Goal: Task Accomplishment & Management: Manage account settings

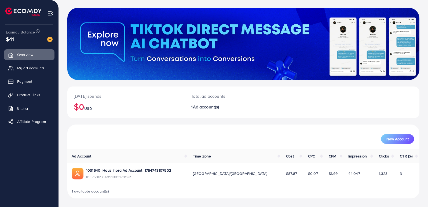
scroll to position [25, 0]
click at [24, 69] on span "My ad accounts" at bounding box center [32, 67] width 27 height 5
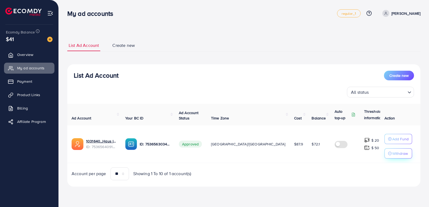
click at [393, 156] on p "Withdraw" at bounding box center [400, 153] width 16 height 6
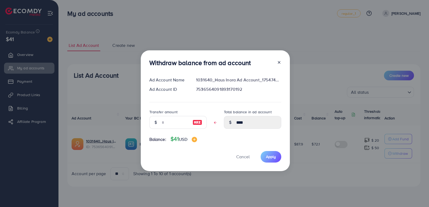
click at [199, 122] on img at bounding box center [198, 122] width 10 height 6
type input "****"
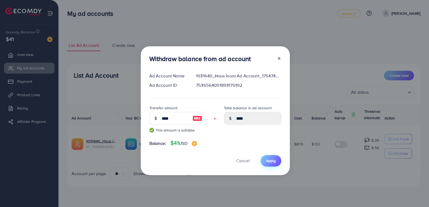
click at [274, 161] on span "Apply" at bounding box center [271, 160] width 10 height 5
click at [266, 162] on span "Apply" at bounding box center [271, 160] width 10 height 5
click at [277, 57] on icon at bounding box center [279, 58] width 4 height 4
type input "****"
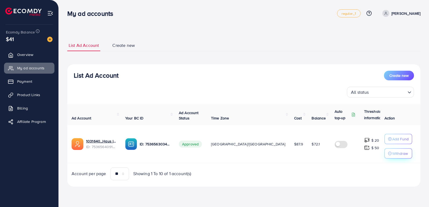
click at [392, 157] on p "Withdraw" at bounding box center [400, 153] width 16 height 6
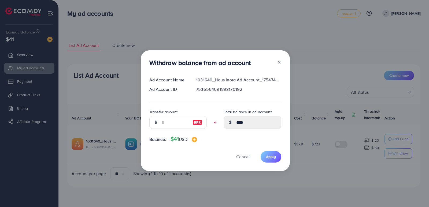
click at [196, 123] on img at bounding box center [198, 122] width 10 height 6
type input "****"
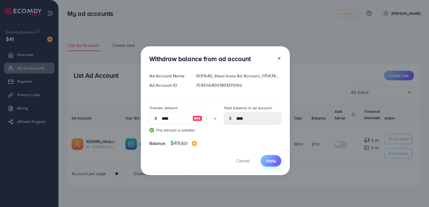
click at [276, 160] on button "Apply" at bounding box center [271, 161] width 21 height 12
click at [280, 58] on icon at bounding box center [279, 58] width 4 height 4
type input "****"
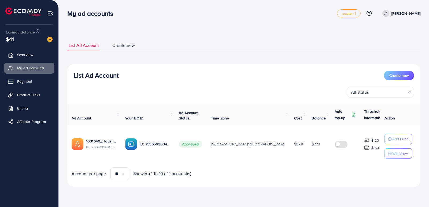
click at [10, 39] on span "$41" at bounding box center [10, 39] width 8 height 8
click at [29, 80] on span "Payment" at bounding box center [26, 81] width 15 height 5
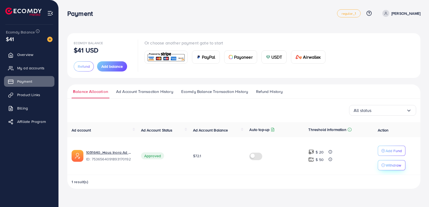
click at [387, 166] on p "Withdraw" at bounding box center [394, 165] width 16 height 6
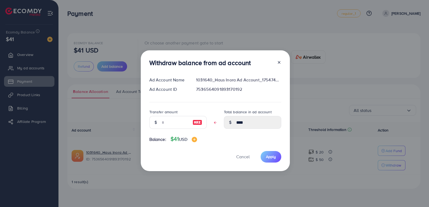
click at [196, 124] on img at bounding box center [198, 122] width 10 height 6
type input "****"
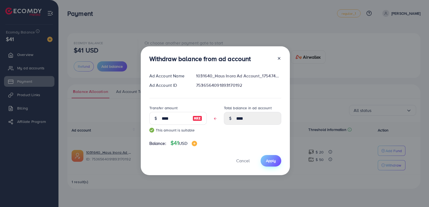
click at [271, 162] on span "Apply" at bounding box center [271, 160] width 10 height 5
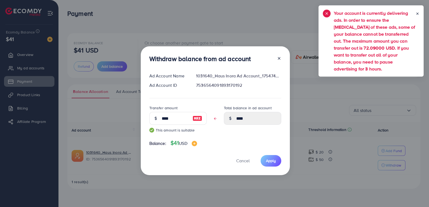
click at [416, 16] on span at bounding box center [418, 41] width 4 height 63
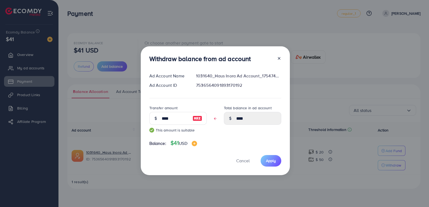
click at [275, 59] on div at bounding box center [277, 60] width 9 height 10
click at [277, 58] on icon at bounding box center [279, 58] width 4 height 4
type input "****"
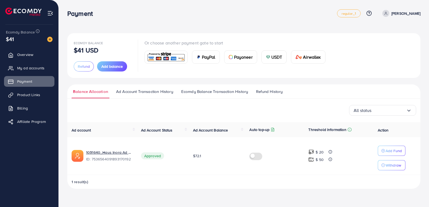
click at [20, 38] on div "$41" at bounding box center [29, 39] width 47 height 8
click at [25, 38] on div "$41" at bounding box center [29, 39] width 47 height 8
click at [393, 165] on p "Withdraw" at bounding box center [394, 165] width 16 height 6
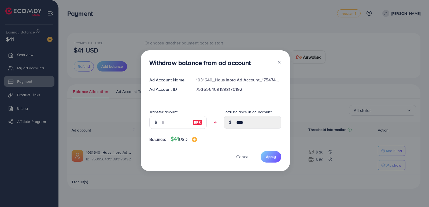
click at [279, 62] on icon at bounding box center [279, 62] width 4 height 4
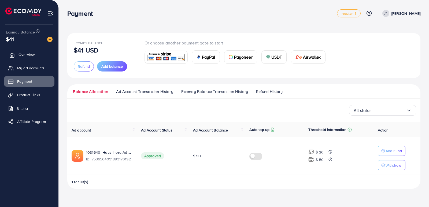
click at [28, 55] on span "Overview" at bounding box center [27, 54] width 16 height 5
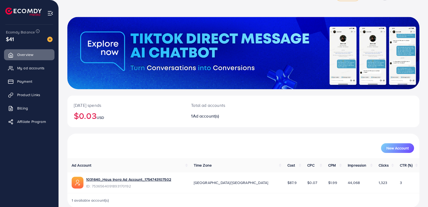
scroll to position [25, 0]
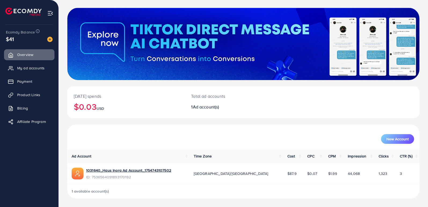
click at [181, 126] on div "New Account" at bounding box center [243, 137] width 352 height 25
click at [33, 69] on span "My ad accounts" at bounding box center [32, 67] width 27 height 5
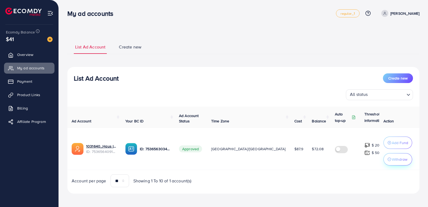
click at [393, 163] on button "Withdraw" at bounding box center [397, 159] width 29 height 12
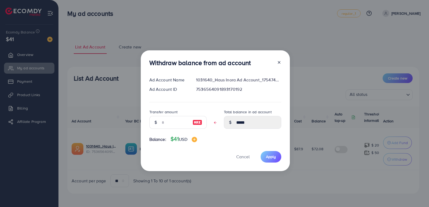
click at [197, 123] on img at bounding box center [198, 122] width 10 height 6
type input "*****"
type input "****"
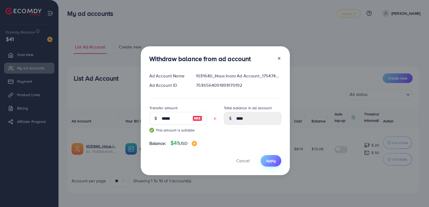
click at [272, 159] on span "Apply" at bounding box center [271, 160] width 10 height 5
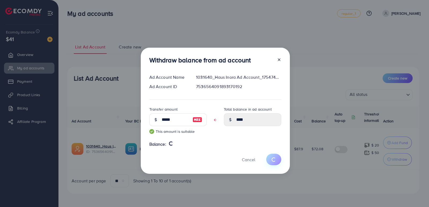
type input "*****"
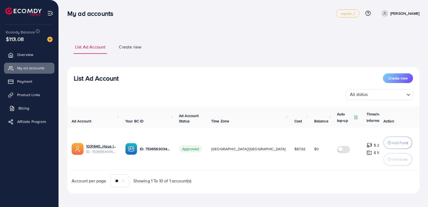
click at [27, 109] on span "Billing" at bounding box center [24, 108] width 11 height 5
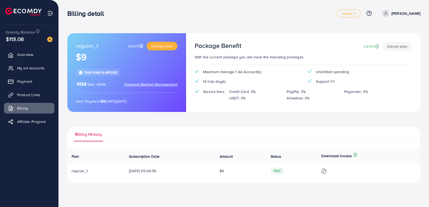
click at [162, 85] on span "Payment Method Management" at bounding box center [150, 84] width 53 height 5
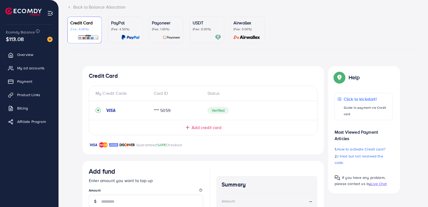
scroll to position [19, 0]
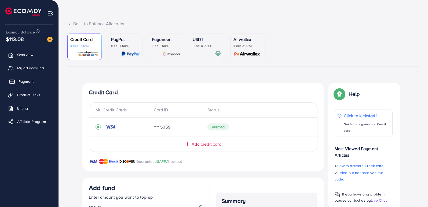
click at [27, 79] on span "Payment" at bounding box center [26, 81] width 15 height 5
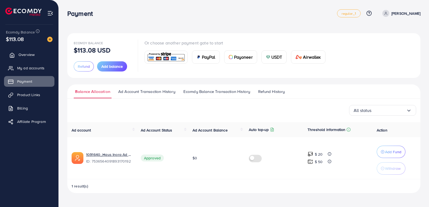
click at [20, 56] on span "Overview" at bounding box center [27, 54] width 16 height 5
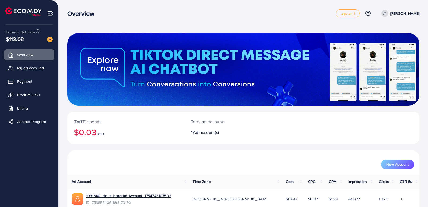
click at [225, 148] on div "[DATE] spends $0.03 USD Total ad accounts 1 Ad account(s)" at bounding box center [243, 131] width 352 height 38
click at [27, 108] on span "Billing" at bounding box center [24, 108] width 11 height 5
